Goal: Navigation & Orientation: Find specific page/section

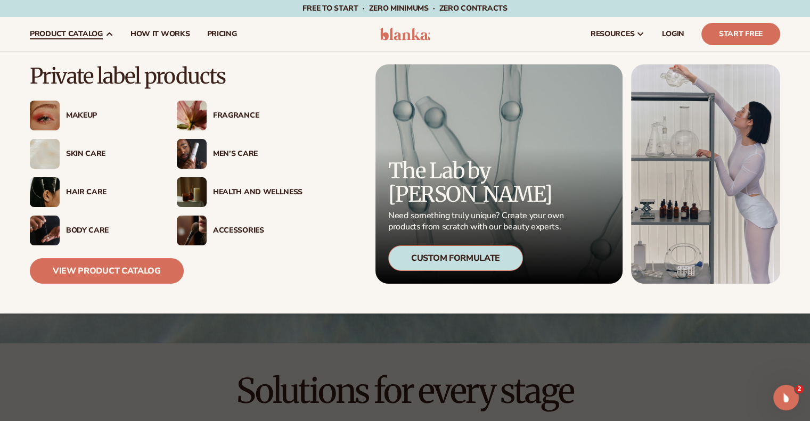
click at [222, 155] on div "Men’s Care" at bounding box center [257, 154] width 89 height 9
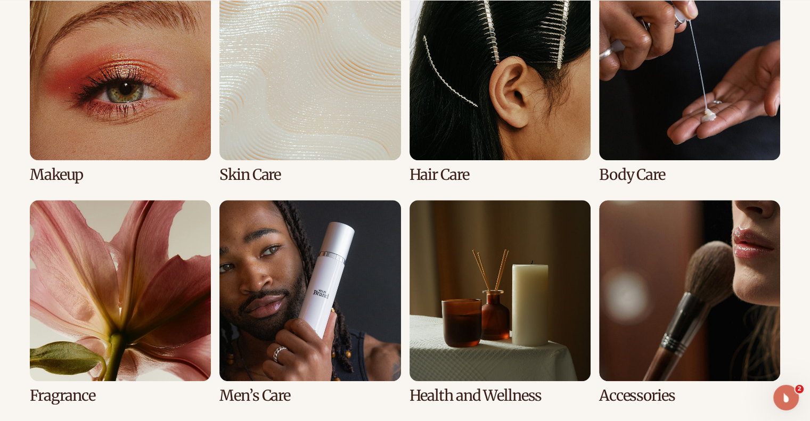
scroll to position [823, 0]
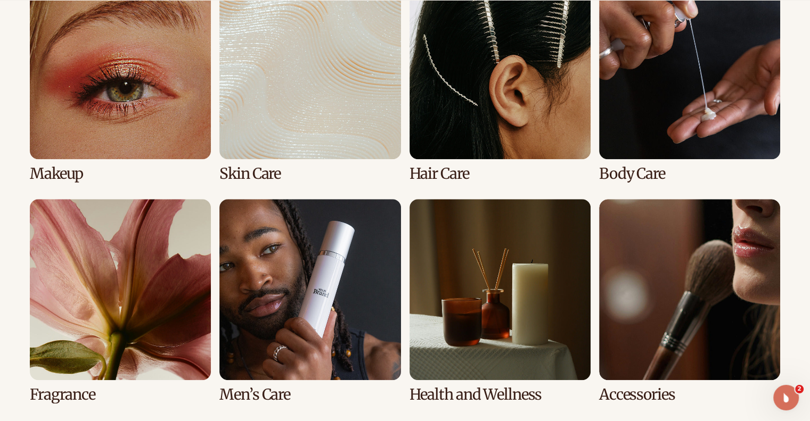
click at [333, 368] on link "6 / 8" at bounding box center [309, 301] width 181 height 204
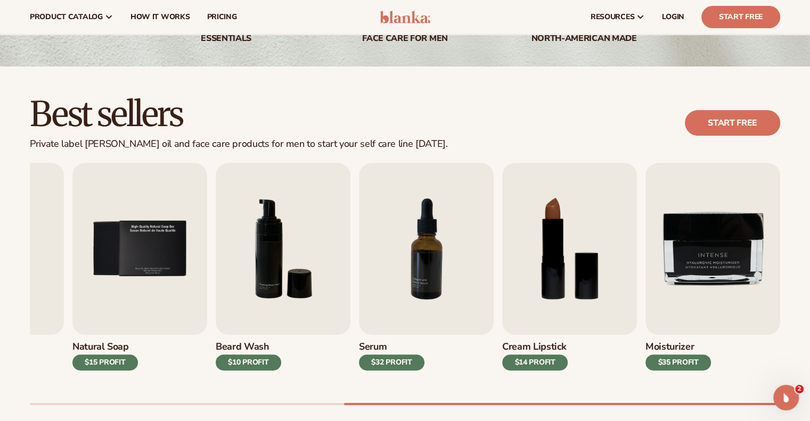
scroll to position [204, 0]
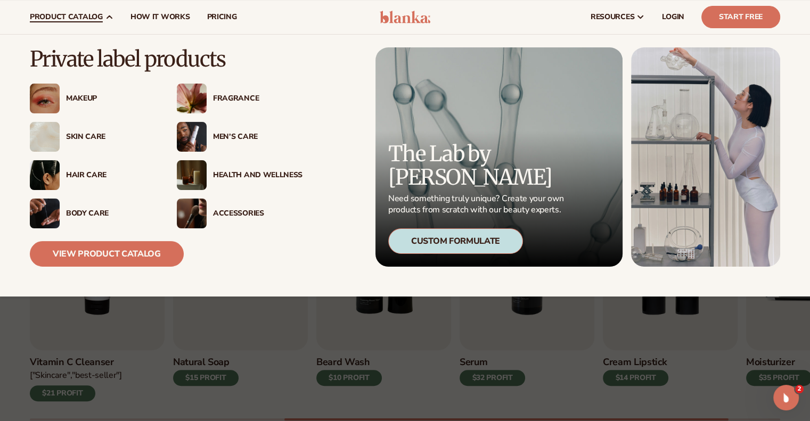
click at [224, 138] on div "Men’s Care" at bounding box center [257, 137] width 89 height 9
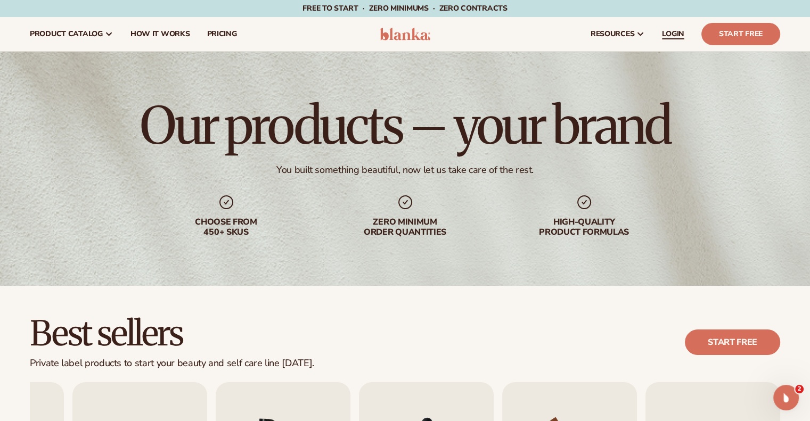
click at [677, 30] on span "LOGIN" at bounding box center [673, 34] width 22 height 9
